Goal: Find specific page/section: Find specific page/section

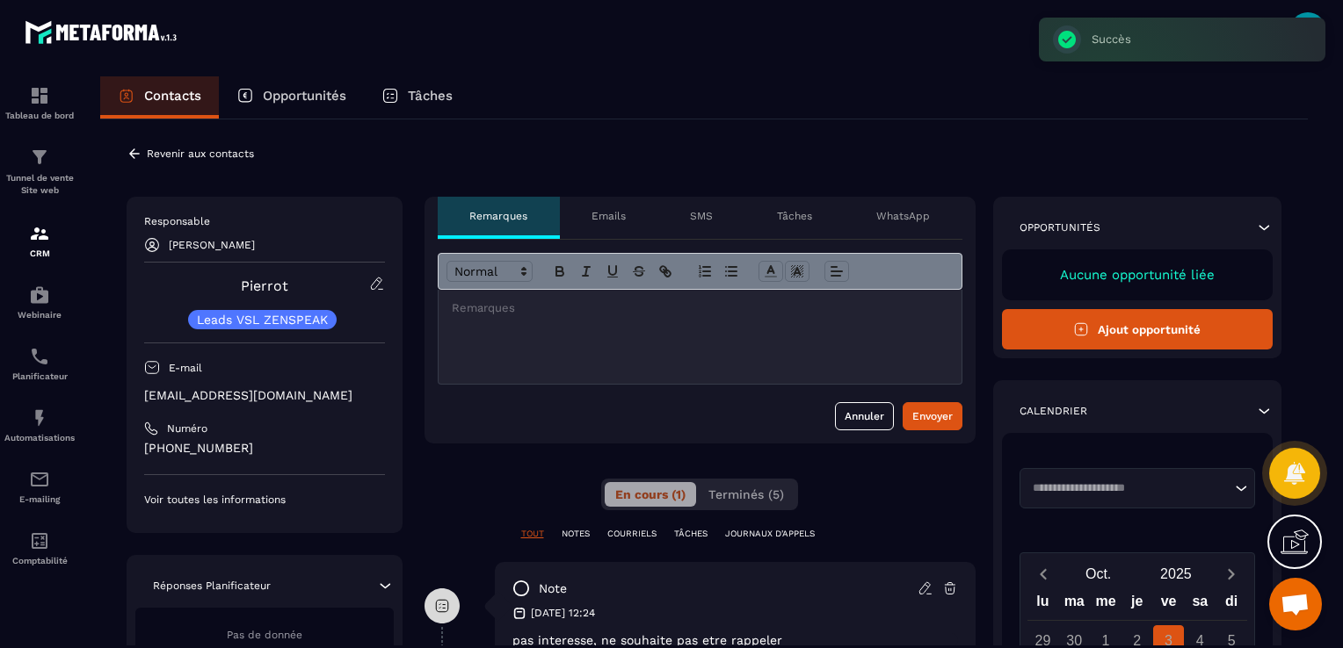
scroll to position [62, 0]
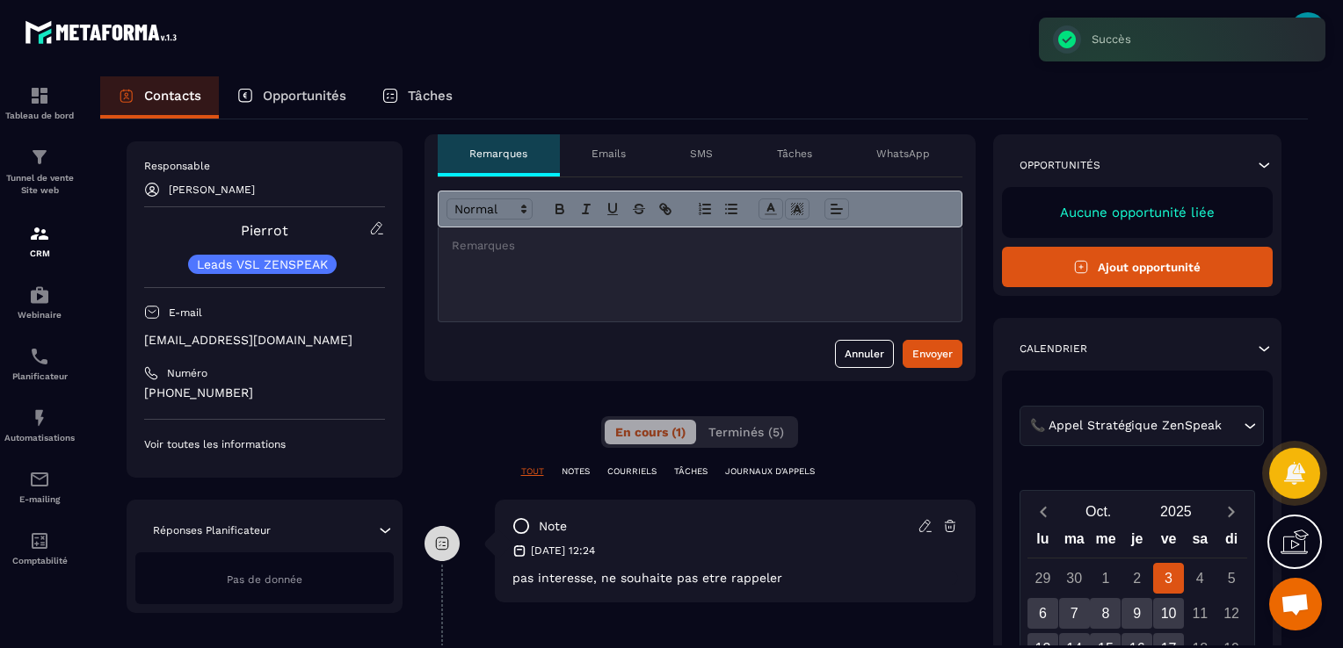
click at [153, 92] on p "Contacts" at bounding box center [172, 96] width 57 height 16
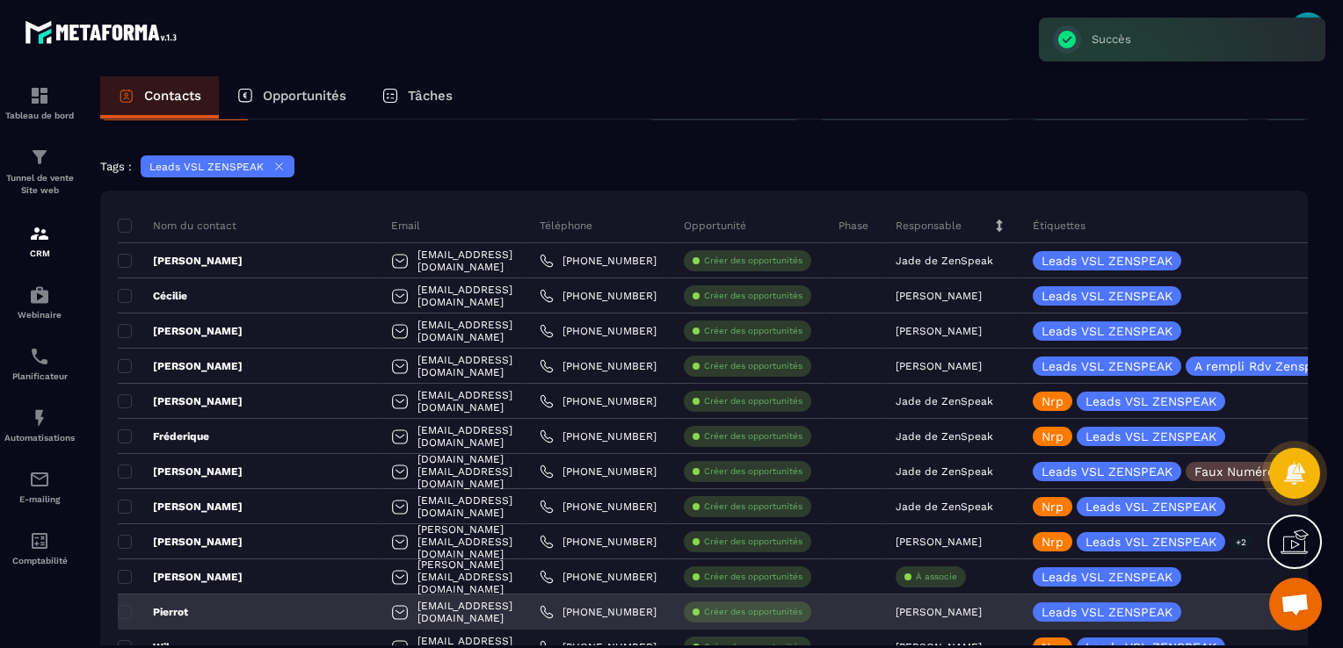
scroll to position [238, 0]
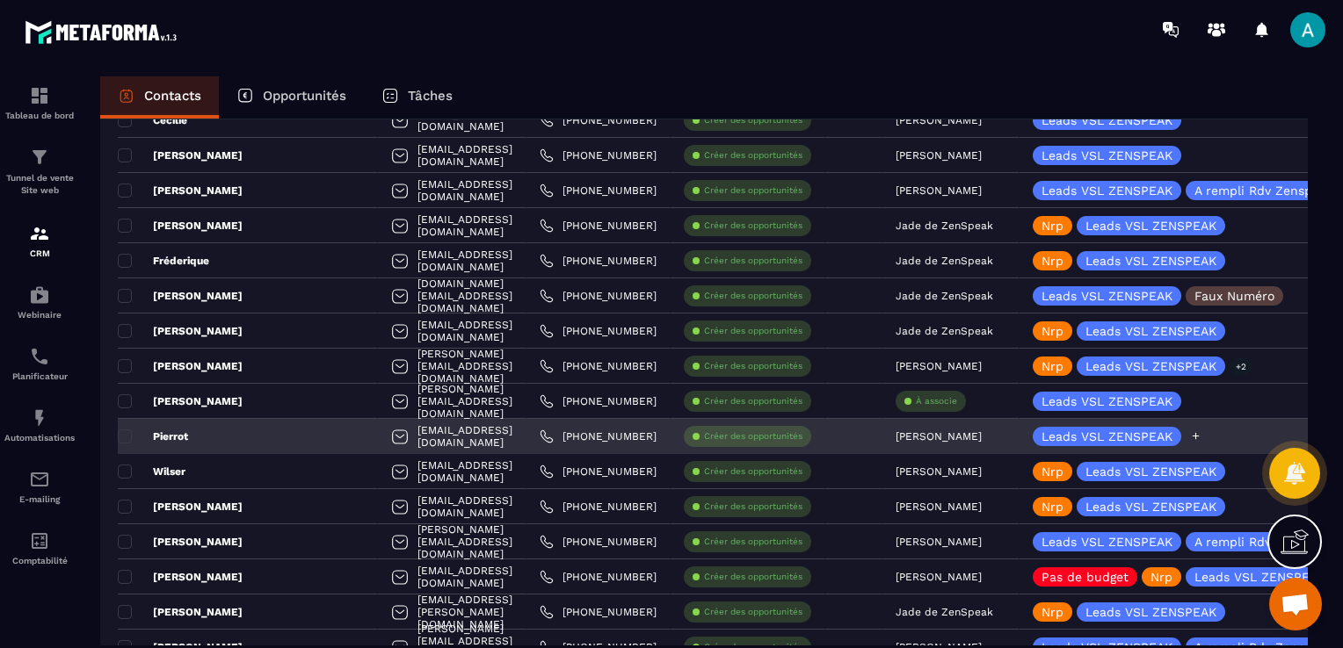
click at [1190, 437] on icon at bounding box center [1195, 436] width 11 height 11
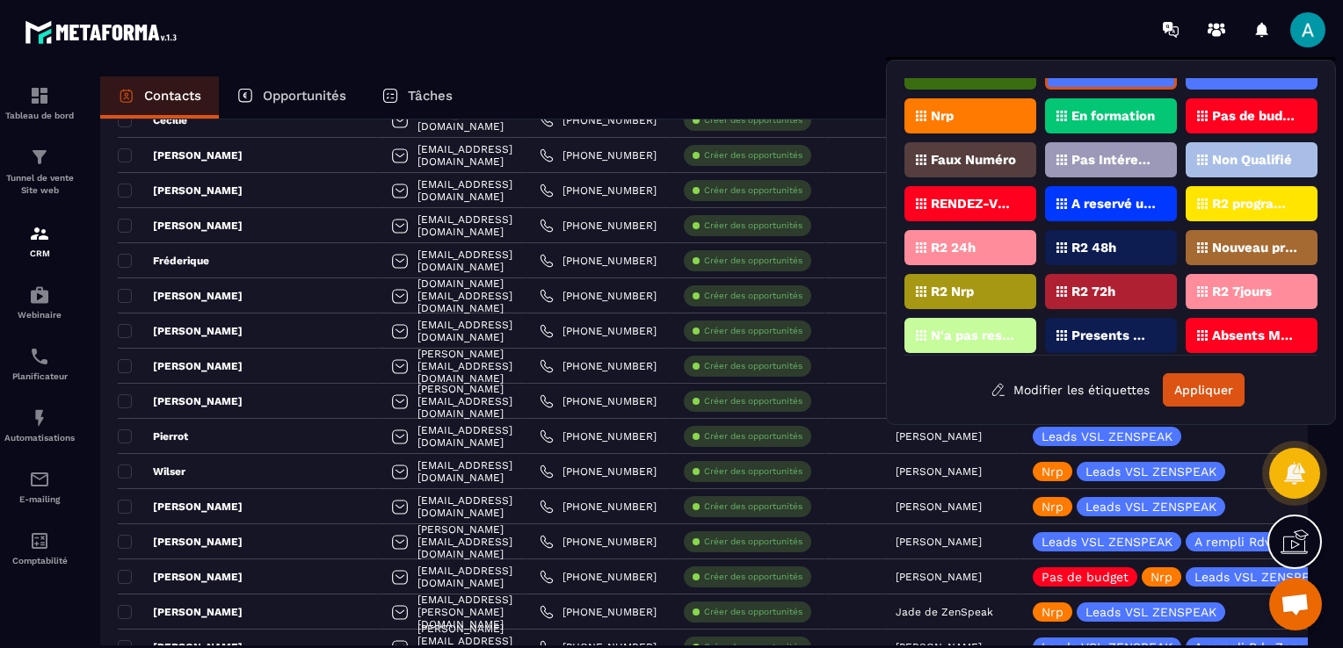
scroll to position [0, 0]
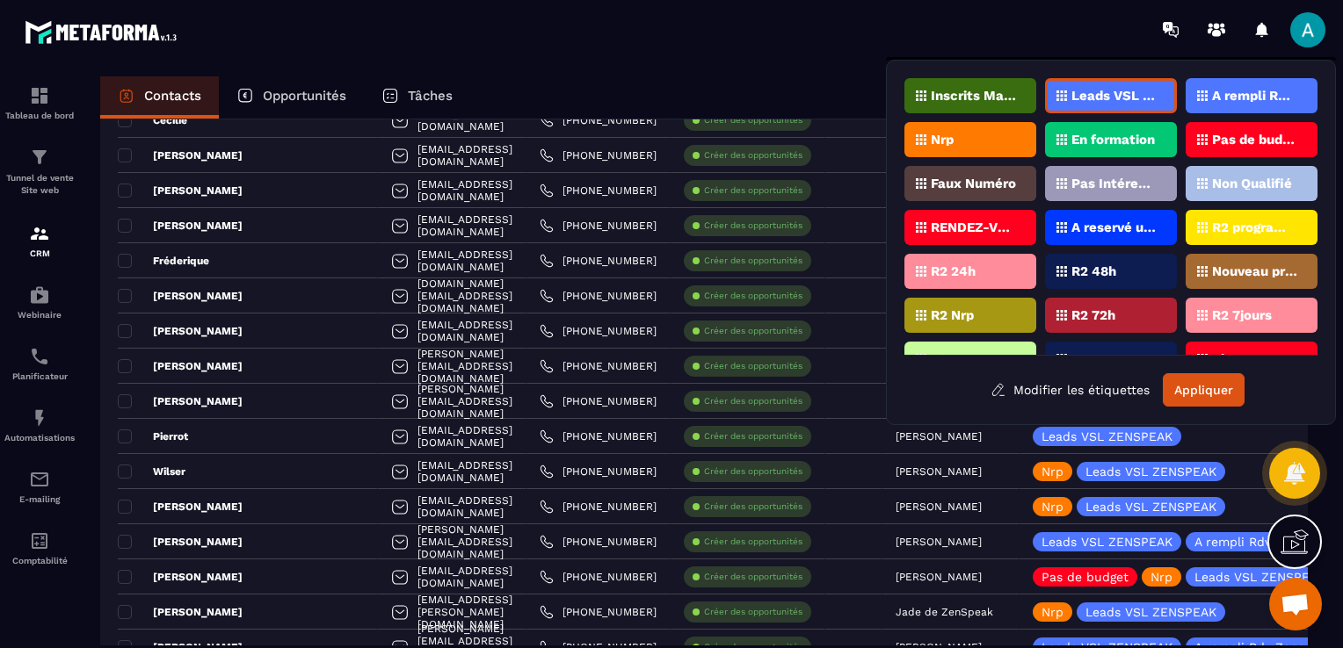
click at [1063, 178] on icon at bounding box center [1061, 183] width 11 height 11
click at [1223, 395] on button "Appliquer" at bounding box center [1203, 389] width 82 height 33
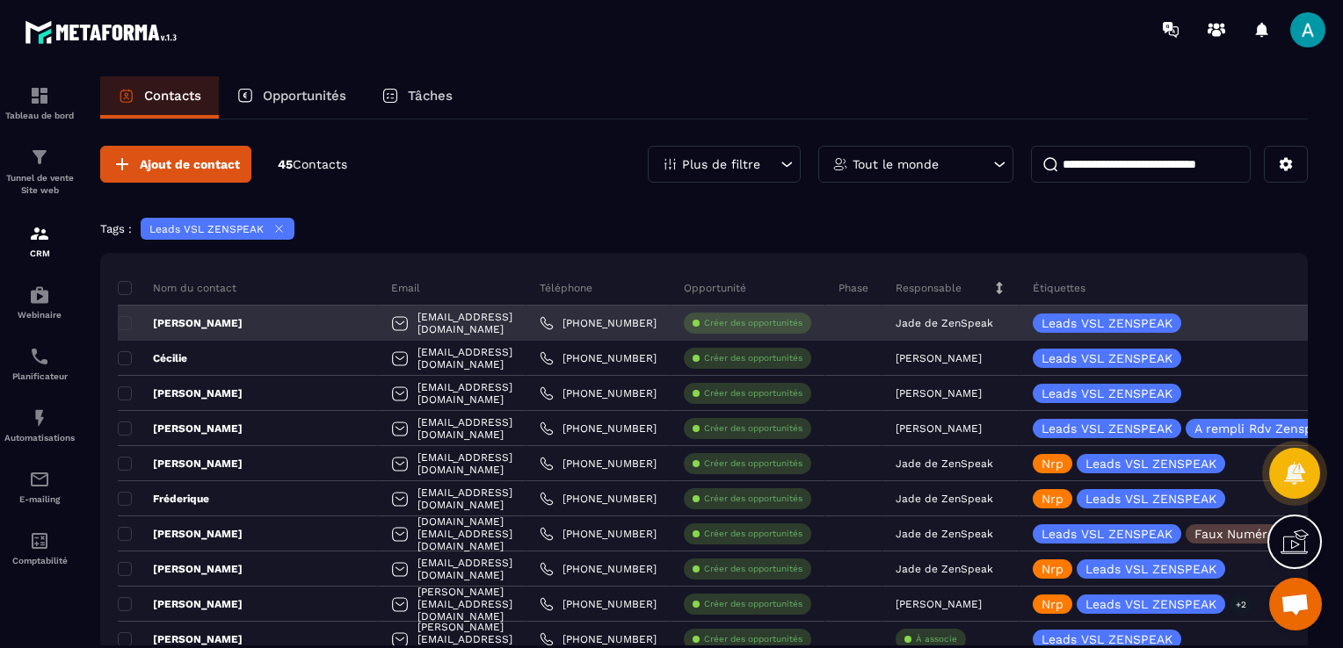
click at [432, 321] on div "[EMAIL_ADDRESS][DOMAIN_NAME]" at bounding box center [452, 323] width 148 height 35
click at [425, 321] on div "[EMAIL_ADDRESS][DOMAIN_NAME]" at bounding box center [452, 323] width 148 height 35
click at [204, 323] on div "[PERSON_NAME]" at bounding box center [248, 323] width 260 height 35
